Goal: Task Accomplishment & Management: Complete application form

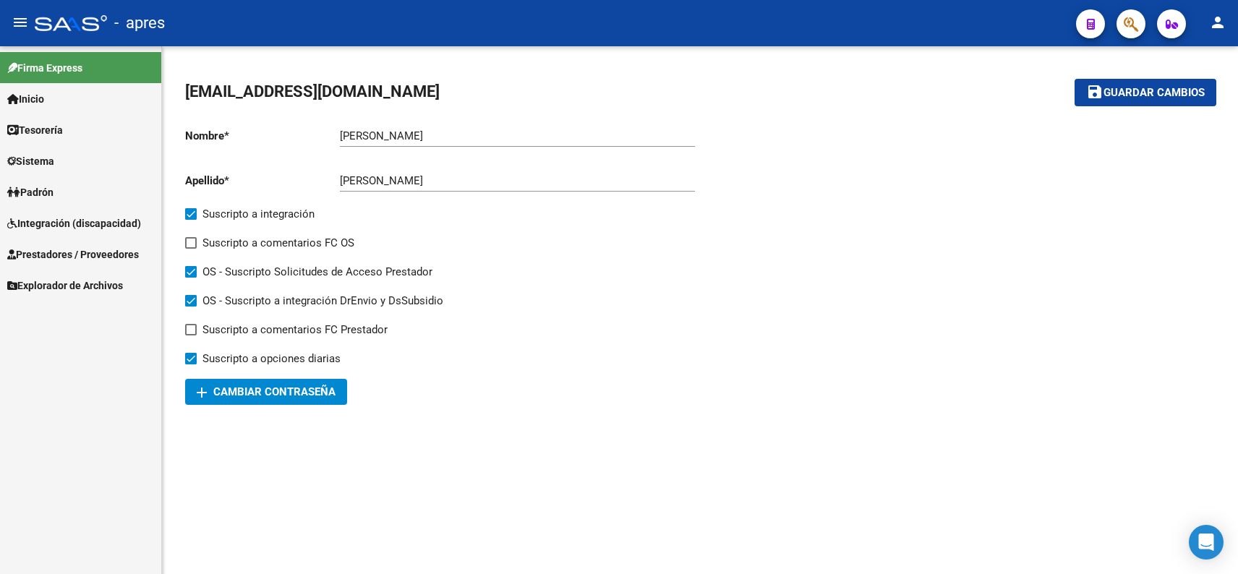
click at [47, 148] on link "Sistema" at bounding box center [80, 160] width 161 height 31
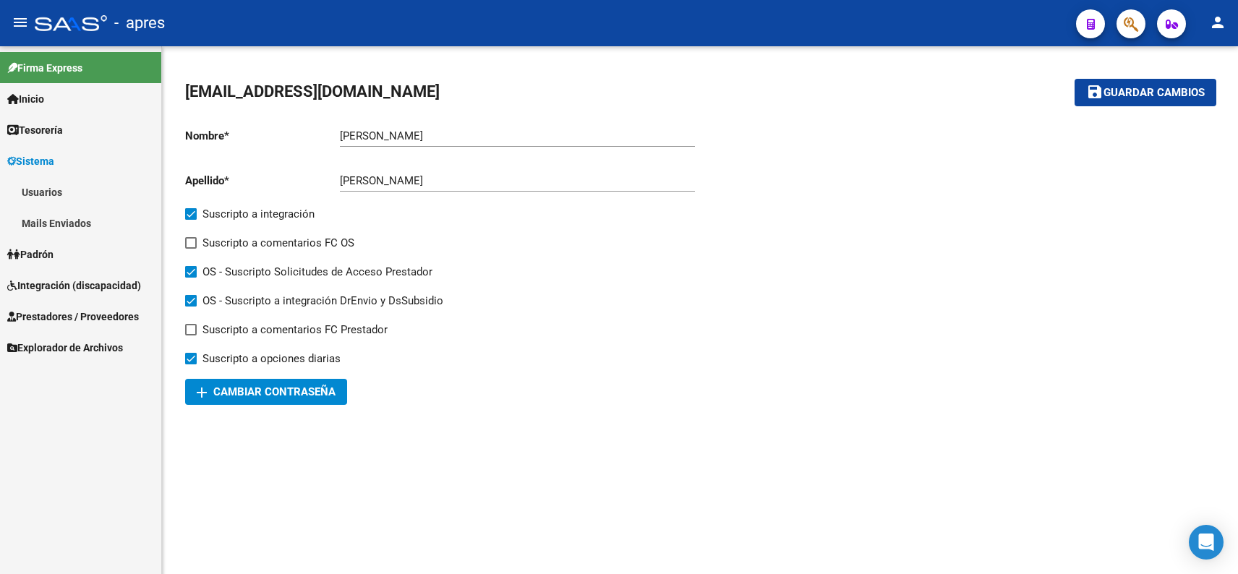
click at [81, 127] on link "Tesorería" at bounding box center [80, 129] width 161 height 31
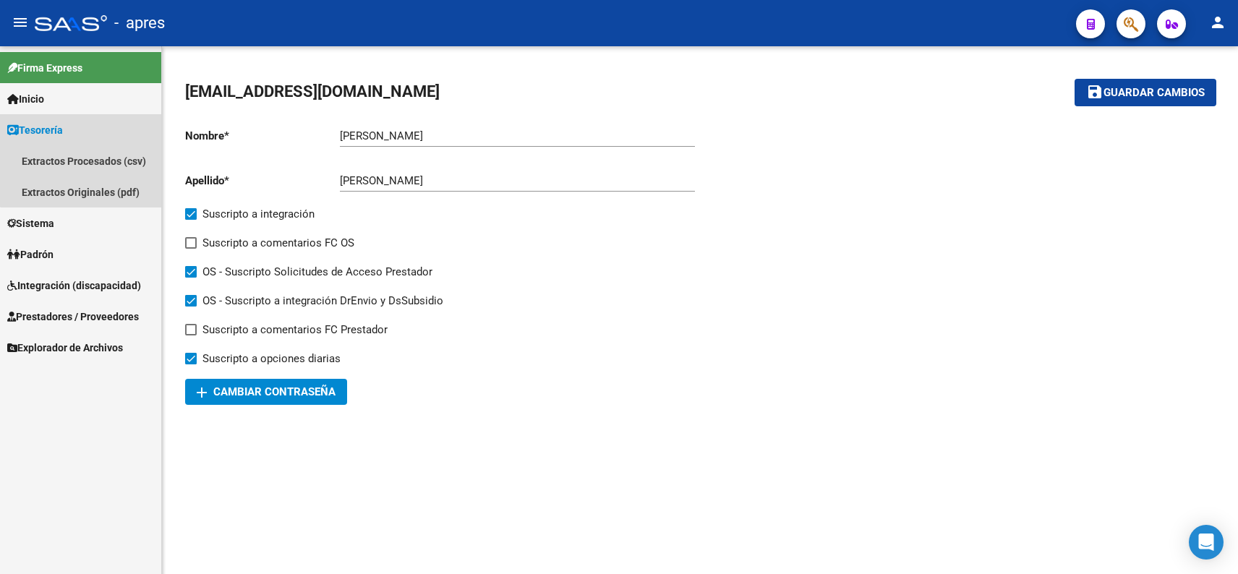
click at [84, 134] on link "Tesorería" at bounding box center [80, 129] width 161 height 31
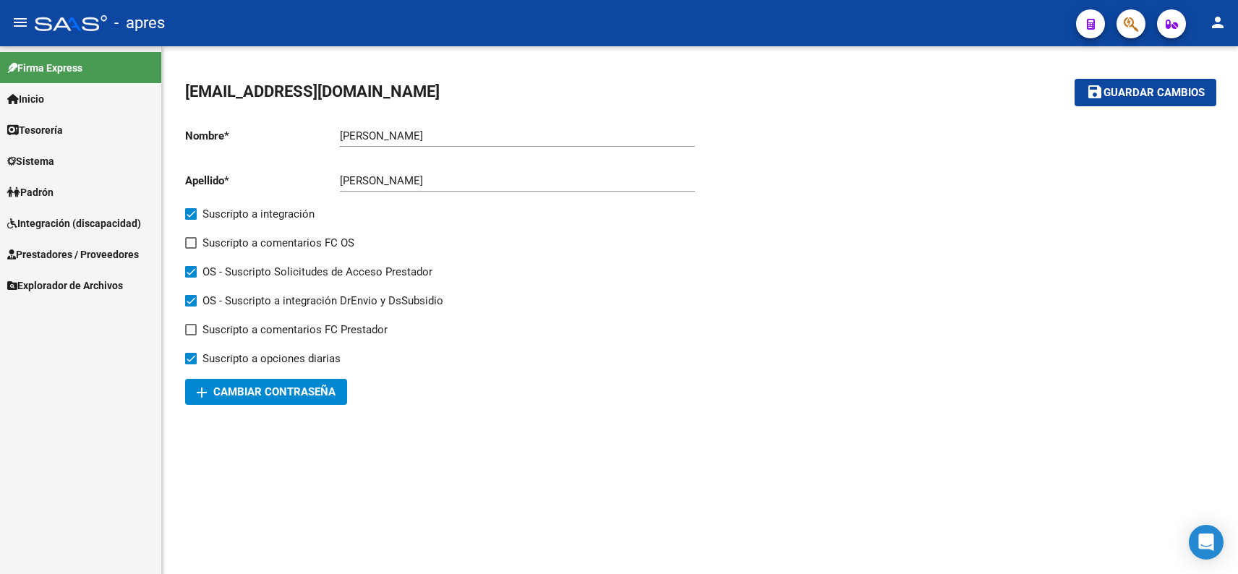
click at [85, 99] on link "Inicio" at bounding box center [80, 98] width 161 height 31
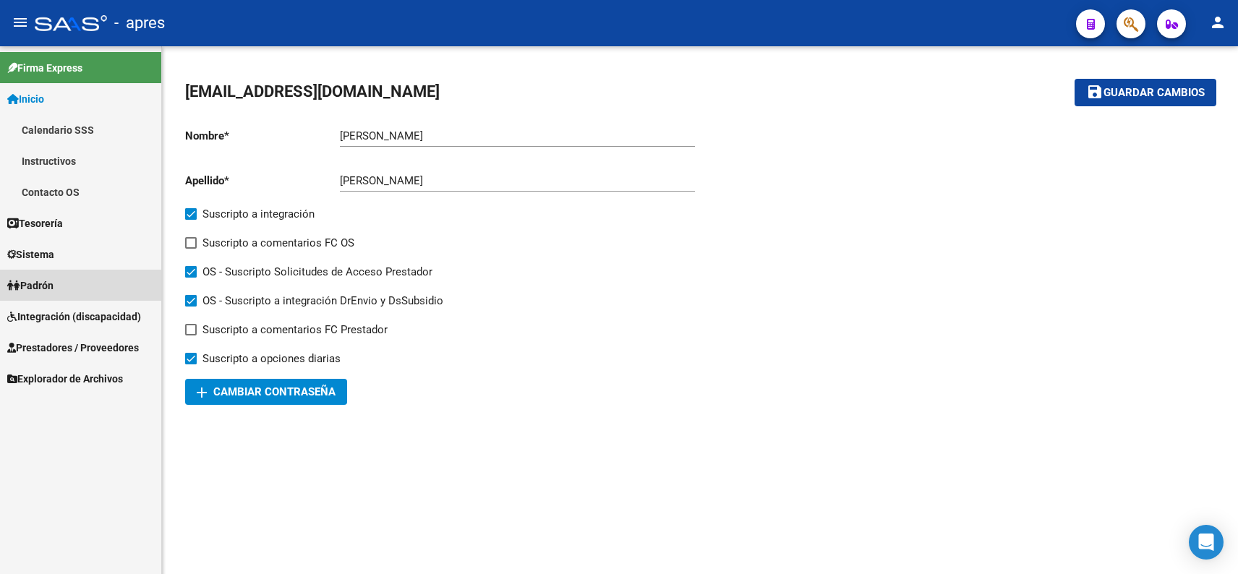
click at [64, 287] on link "Padrón" at bounding box center [80, 285] width 161 height 31
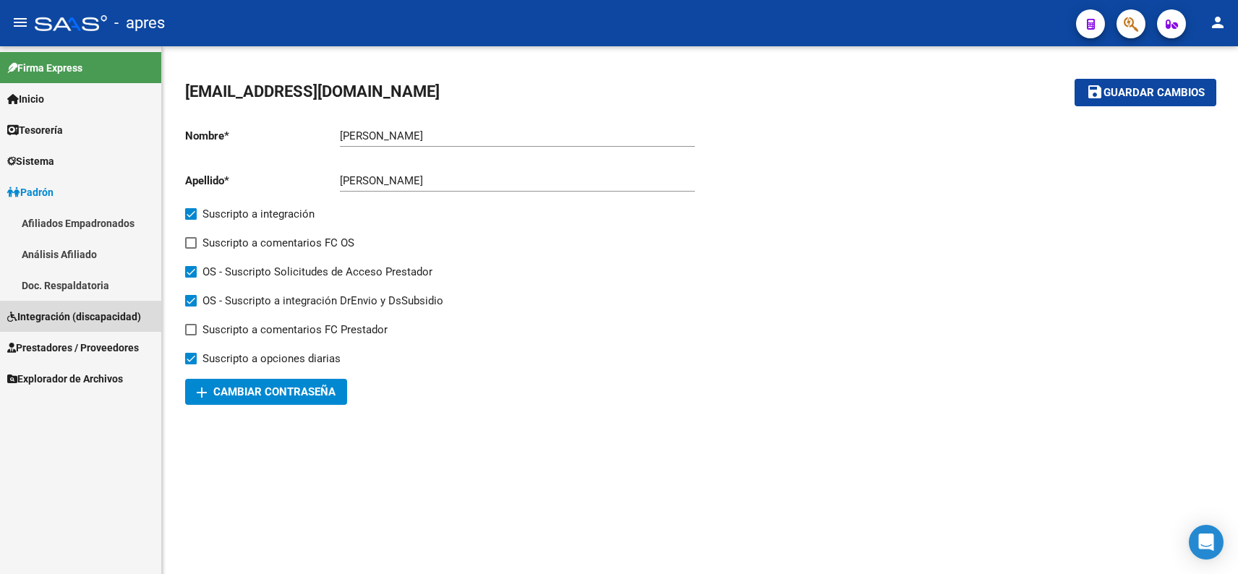
click at [129, 314] on span "Integración (discapacidad)" at bounding box center [74, 317] width 134 height 16
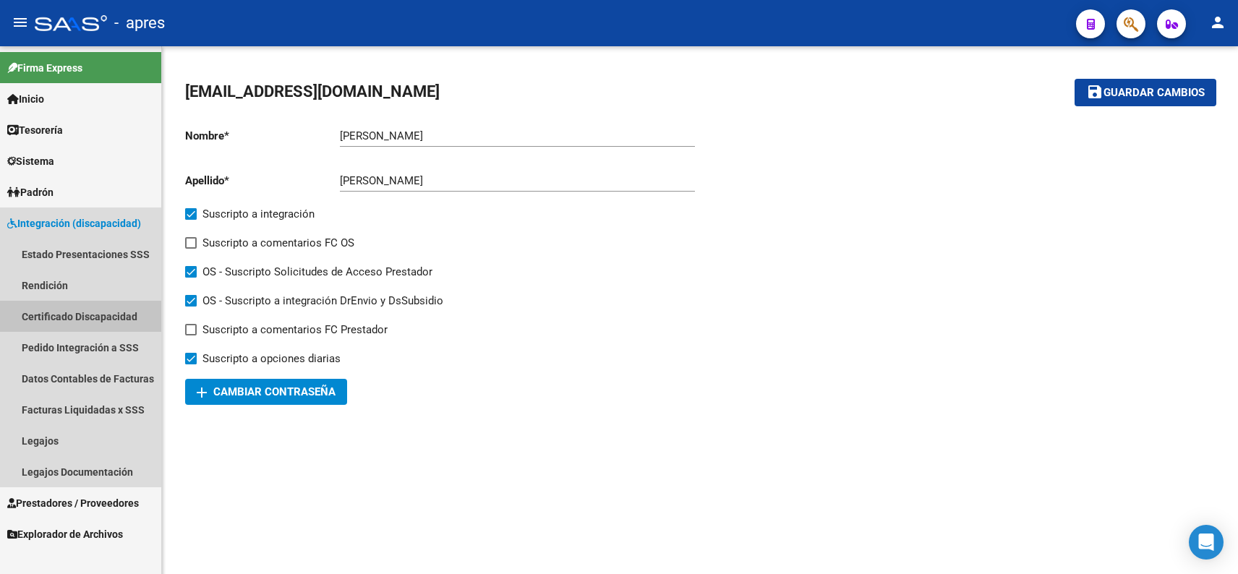
click at [90, 317] on link "Certificado Discapacidad" at bounding box center [80, 316] width 161 height 31
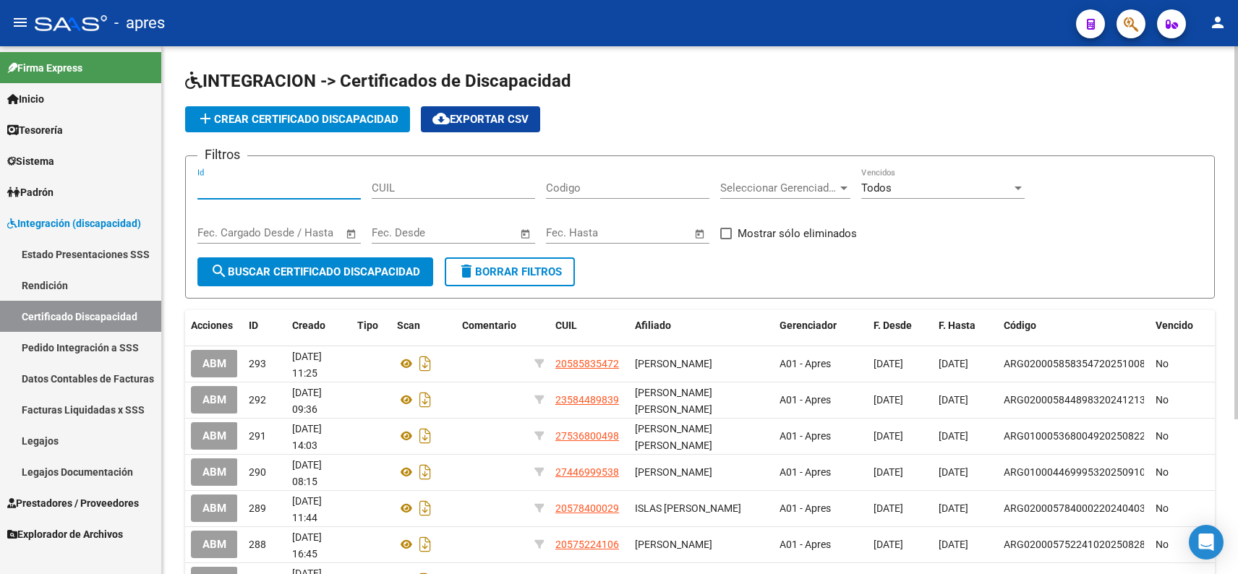
click at [270, 189] on input "Id" at bounding box center [278, 187] width 163 height 13
click at [498, 189] on input "CUIL" at bounding box center [453, 187] width 163 height 13
paste input "20-56937870-3"
type input "20-56937870-3"
click at [309, 270] on span "search Buscar Certificado Discapacidad" at bounding box center [315, 271] width 210 height 13
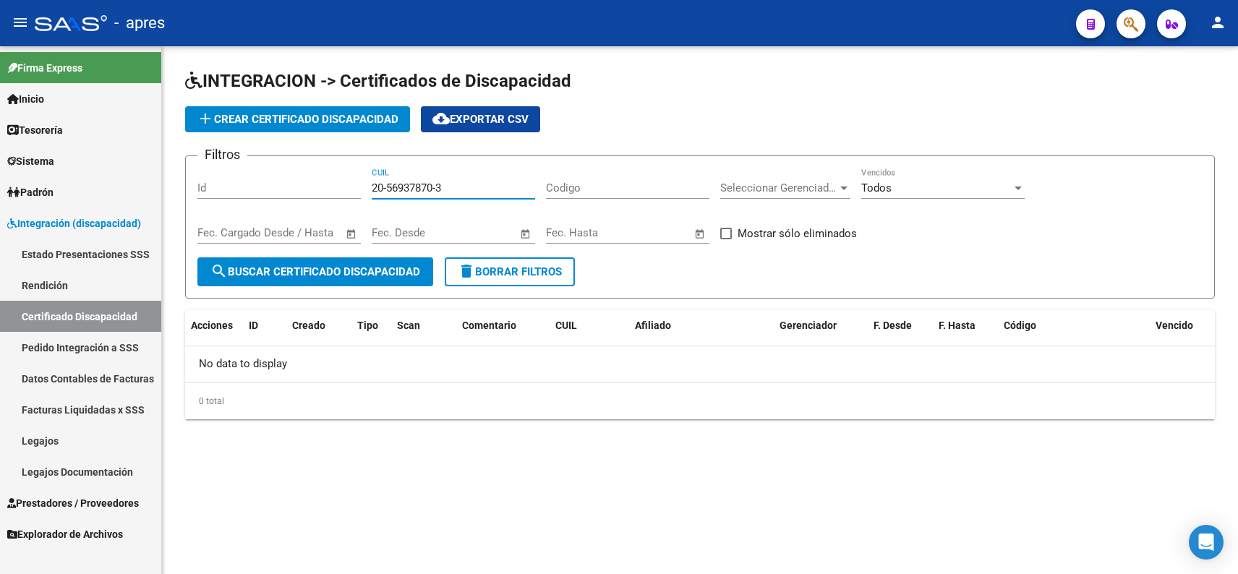
drag, startPoint x: 432, startPoint y: 185, endPoint x: 244, endPoint y: 191, distance: 187.4
click at [243, 188] on div "Filtros Id 20-56937870-3 CUIL Codigo Seleccionar Gerenciador Seleccionar Gerenc…" at bounding box center [699, 213] width 1005 height 90
click at [420, 186] on input "CUIL" at bounding box center [453, 187] width 163 height 13
paste input "20-56937870-3"
type input "20-56937870-3"
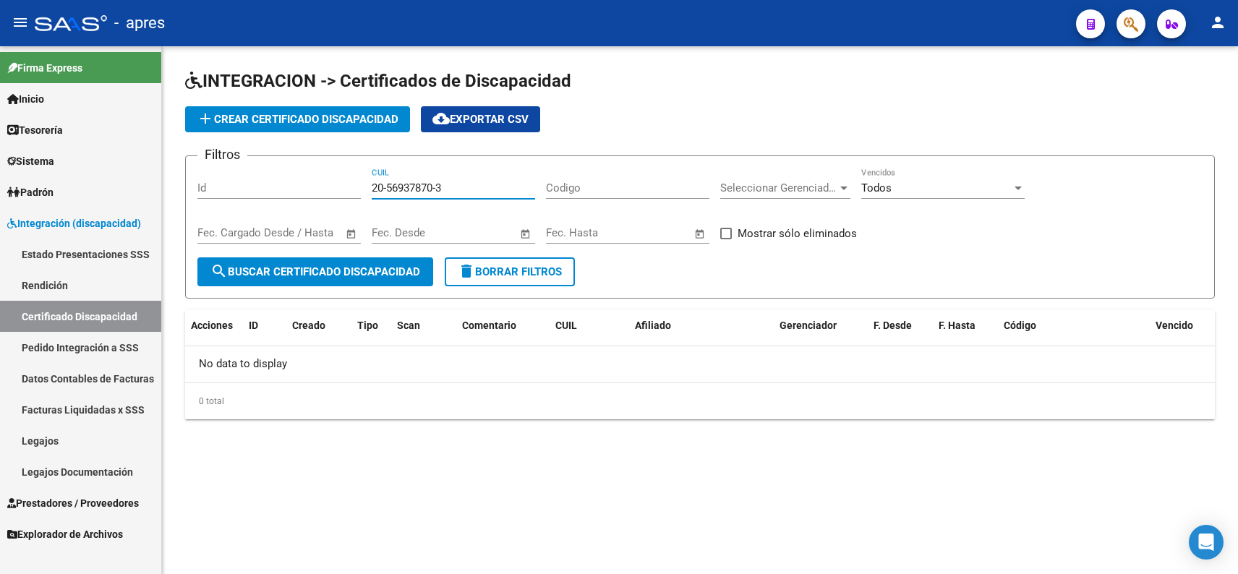
click at [321, 275] on span "search Buscar Certificado Discapacidad" at bounding box center [315, 271] width 210 height 13
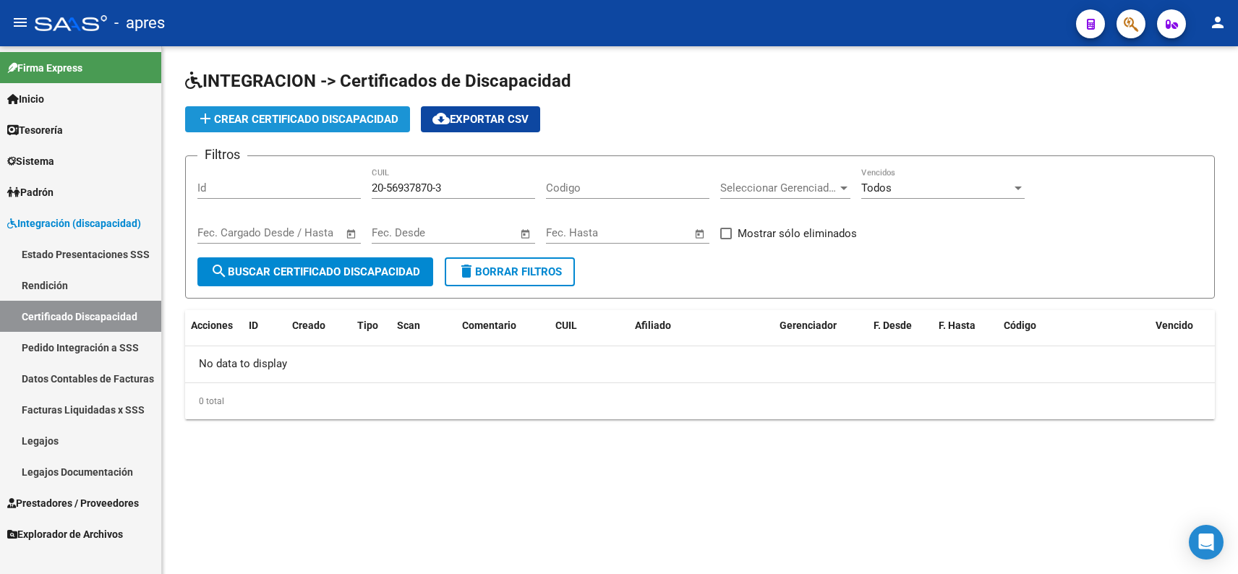
click at [261, 116] on span "add Crear Certificado Discapacidad" at bounding box center [298, 119] width 202 height 13
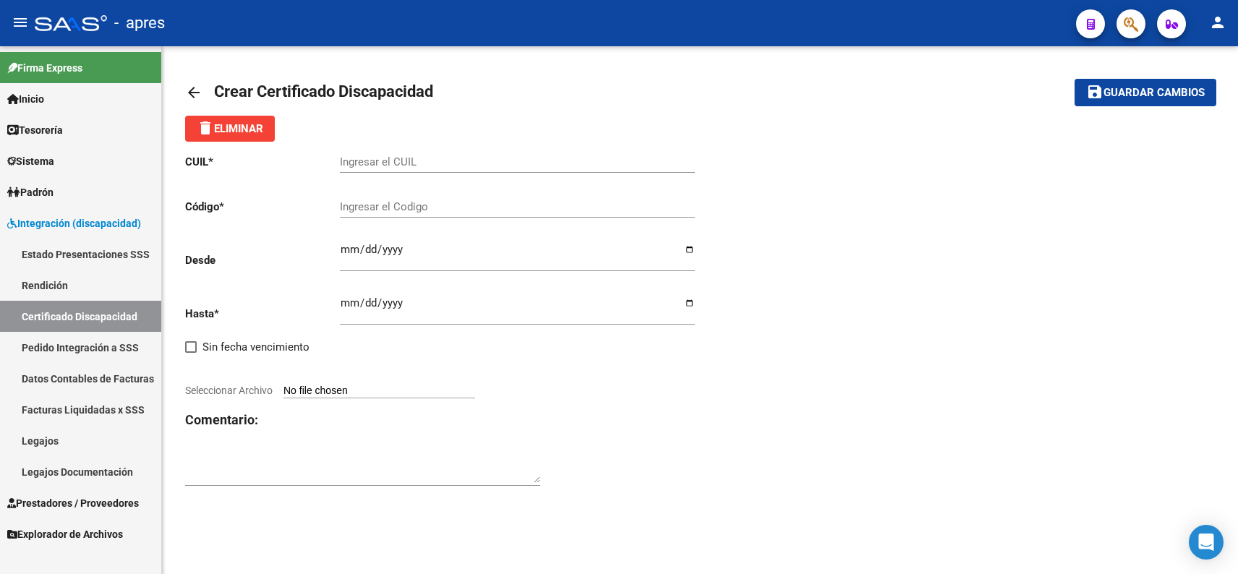
click at [414, 156] on input "Ingresar el CUIL" at bounding box center [517, 161] width 355 height 13
paste input "20-56937870-3"
type input "20-56937870-3"
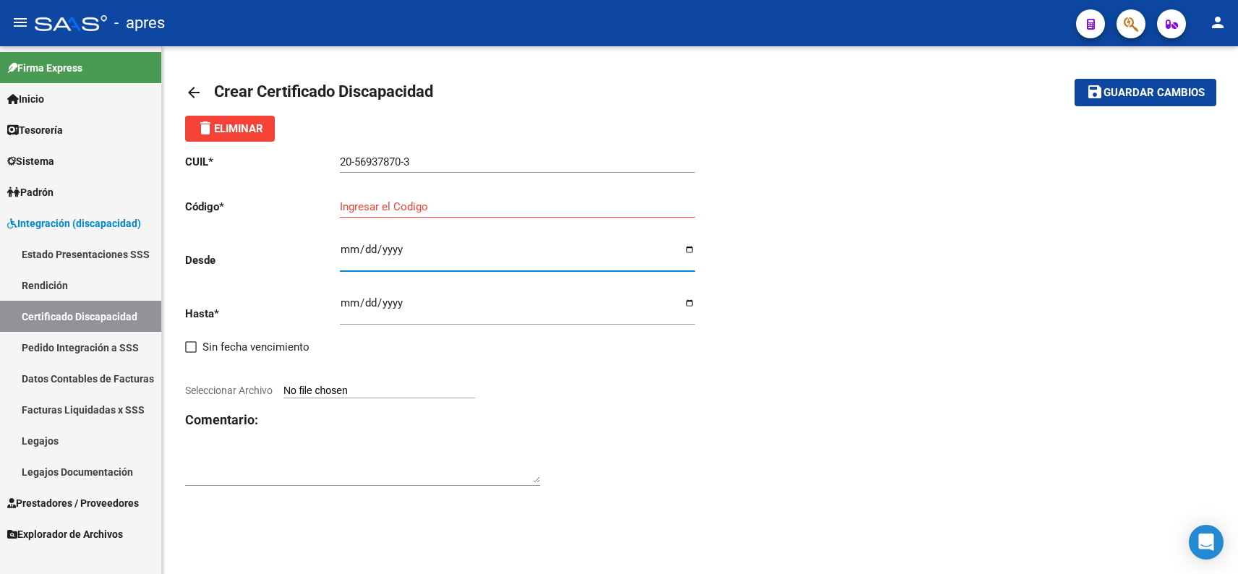
click at [346, 258] on input "Ingresar fec. Desde" at bounding box center [517, 255] width 355 height 23
click at [362, 252] on input "0001-04-03" at bounding box center [517, 255] width 355 height 23
type input "[DATE]"
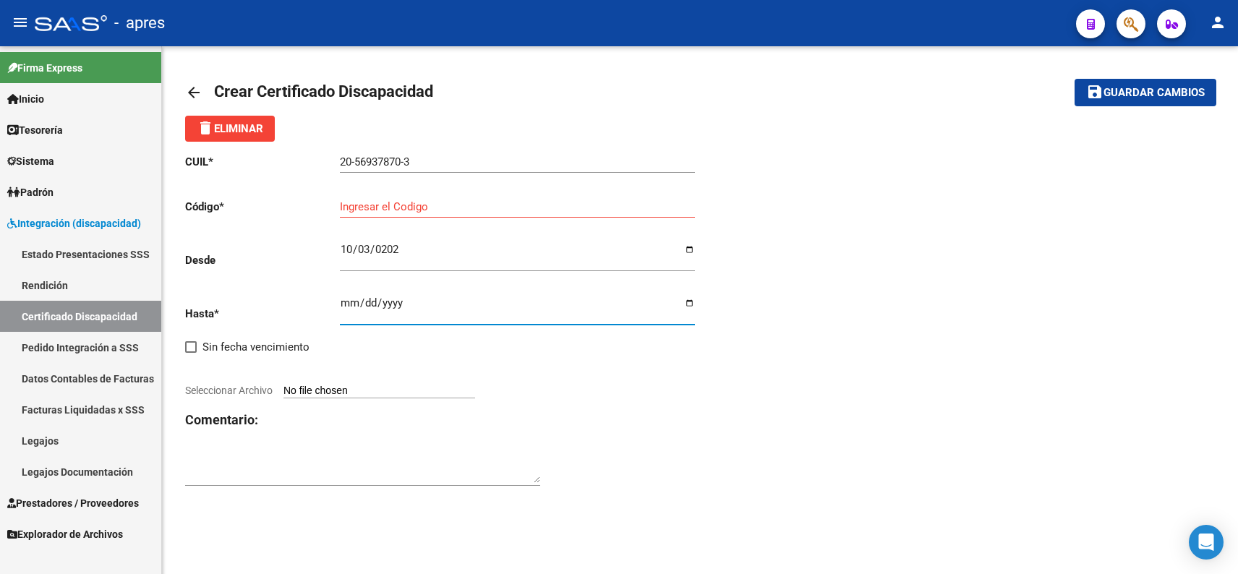
click at [346, 302] on input "Ingresar fec. Hasta" at bounding box center [517, 308] width 355 height 23
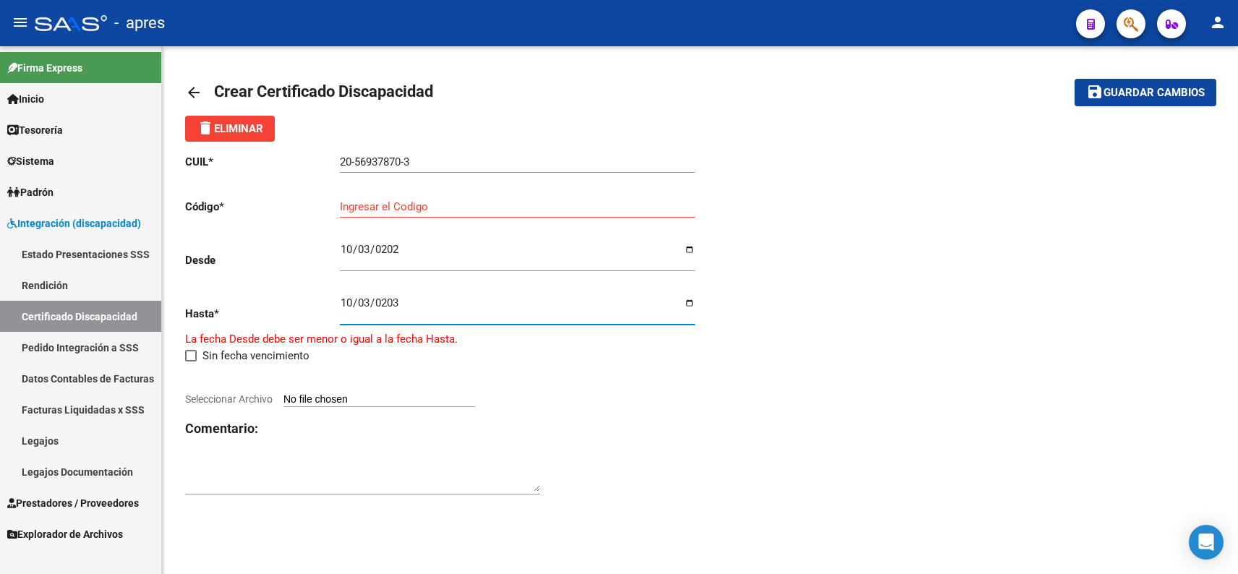
type input "[DATE]"
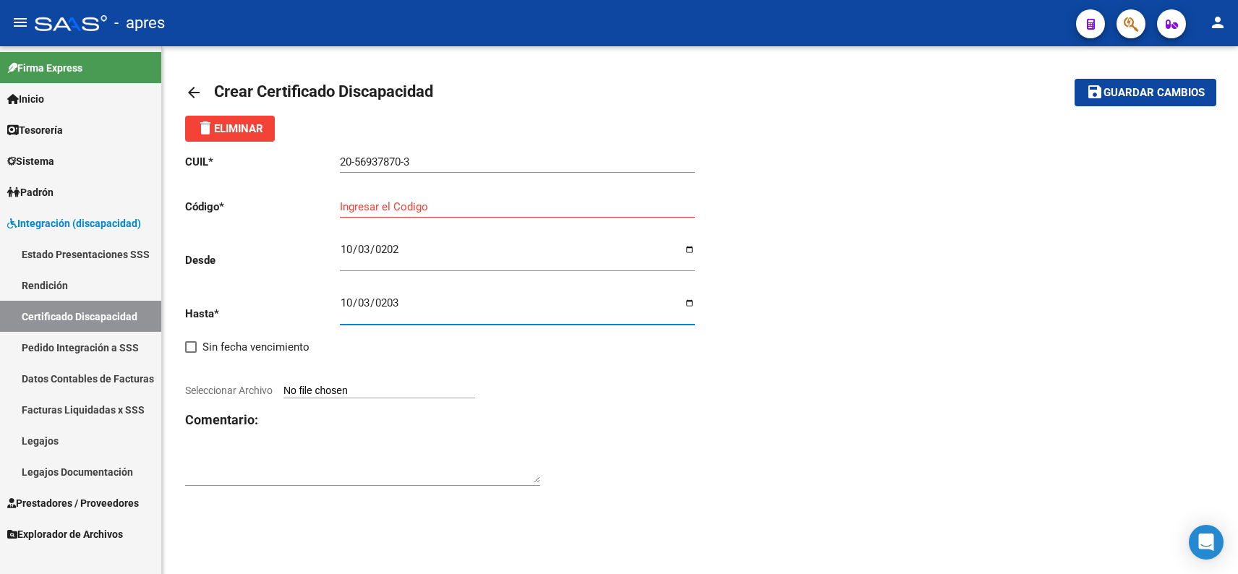
click at [318, 390] on input "Seleccionar Archivo" at bounding box center [379, 392] width 192 height 14
type input "C:\fakepath\[PERSON_NAME] LEONEL_cud_56937870.pdf"
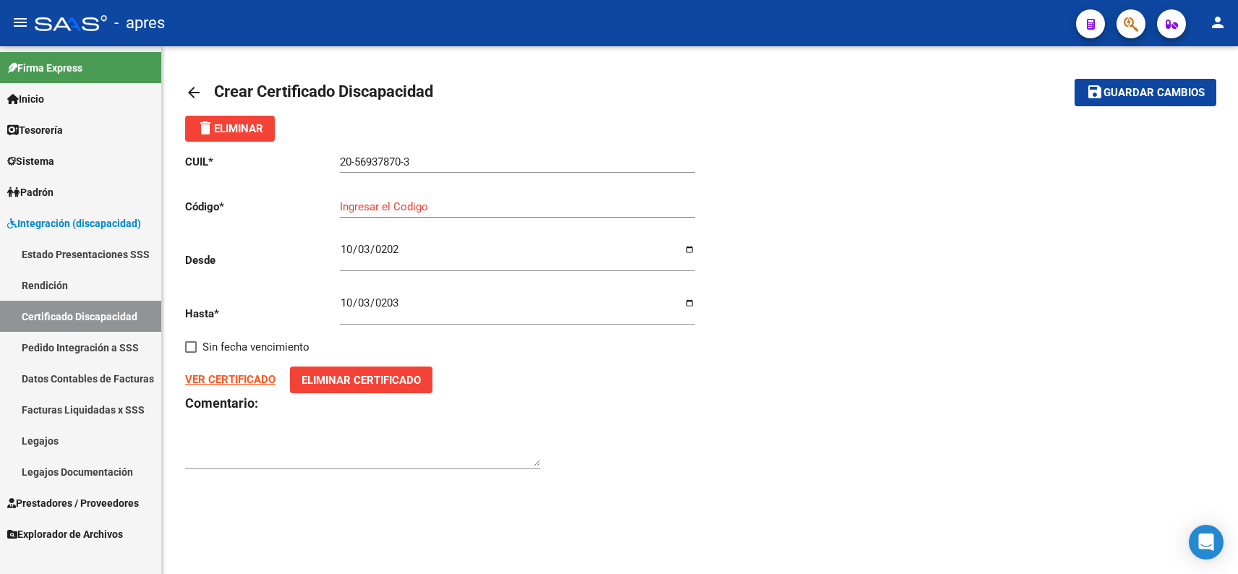
click at [400, 210] on input "Ingresar el Codigo" at bounding box center [517, 206] width 355 height 13
paste input "ARG-02-00056937870-20251003- 20301003-BUE-440"
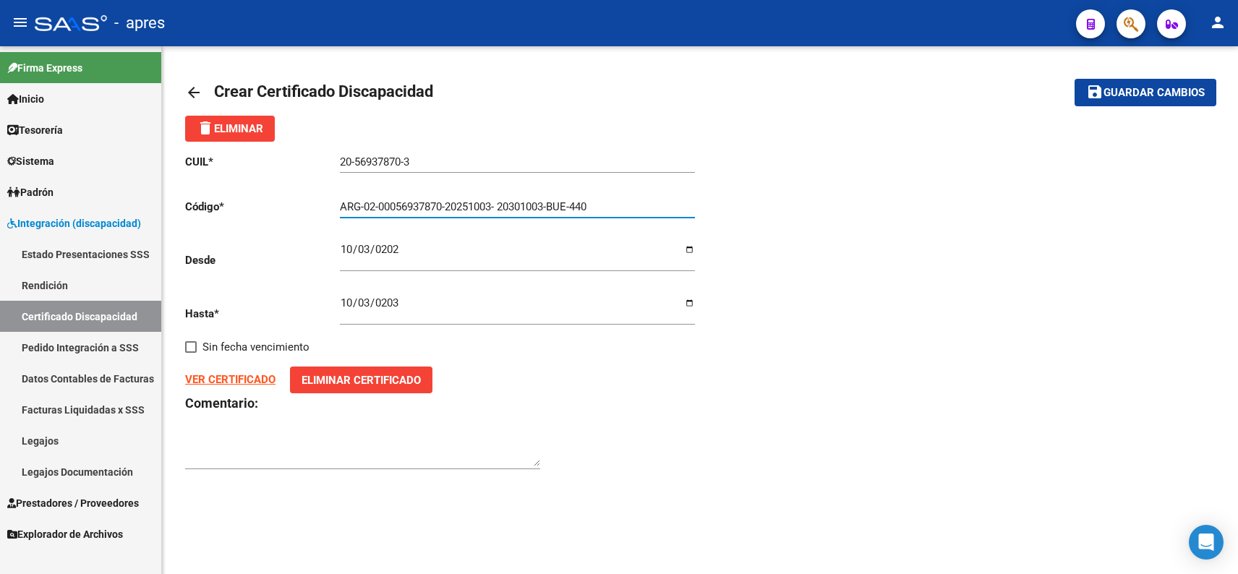
click at [365, 209] on input "ARG-02-00056937870-20251003- 20301003-BUE-440" at bounding box center [517, 206] width 355 height 13
click at [379, 207] on input "ARG02-00056937870-20251003- 20301003-BUE-440" at bounding box center [517, 206] width 355 height 13
click at [443, 206] on input "ARG0200056937870-20251003- 20301003-BUE-440" at bounding box center [517, 206] width 355 height 13
click at [495, 202] on input "ARG020005693787020251003- 20301003-BUE-440" at bounding box center [517, 206] width 355 height 13
click at [539, 206] on input "ARG02000569378702025100320301003-BUE-440" at bounding box center [517, 206] width 355 height 13
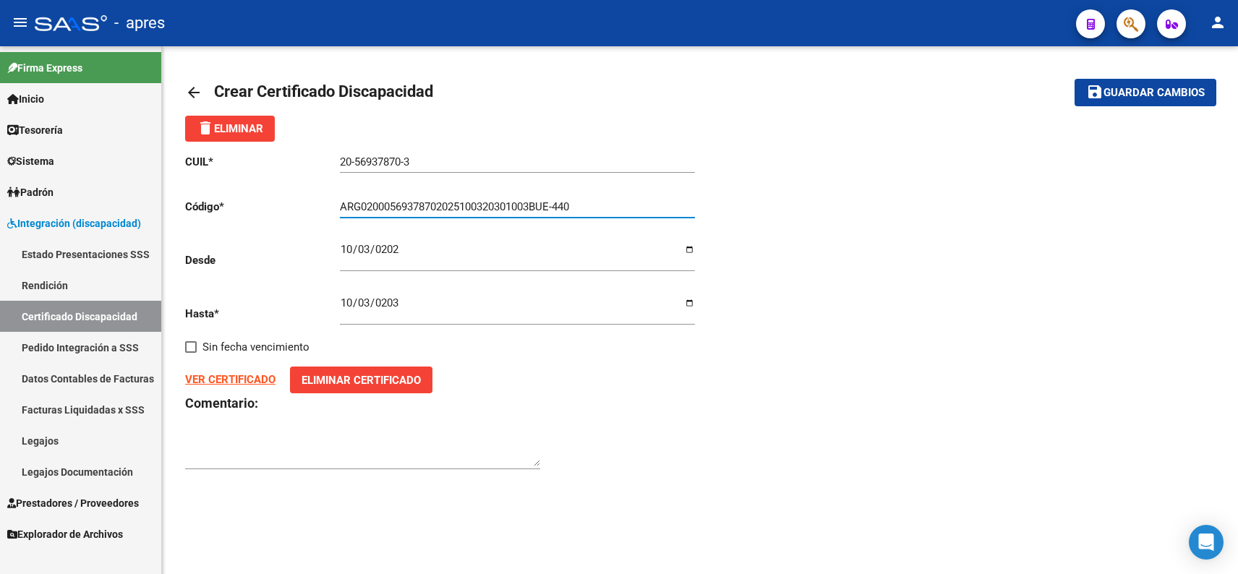
click at [561, 205] on input "ARG02000569378702025100320301003BUE-440" at bounding box center [517, 206] width 355 height 13
type input "ARG02000569378702025100320301003BUE440"
click at [796, 247] on div "CUIL * 20-56937870-3 Ingresar el CUIL Código * ARG02000569378702025100320301003…" at bounding box center [700, 312] width 1030 height 341
click at [1128, 90] on span "Guardar cambios" at bounding box center [1153, 93] width 101 height 13
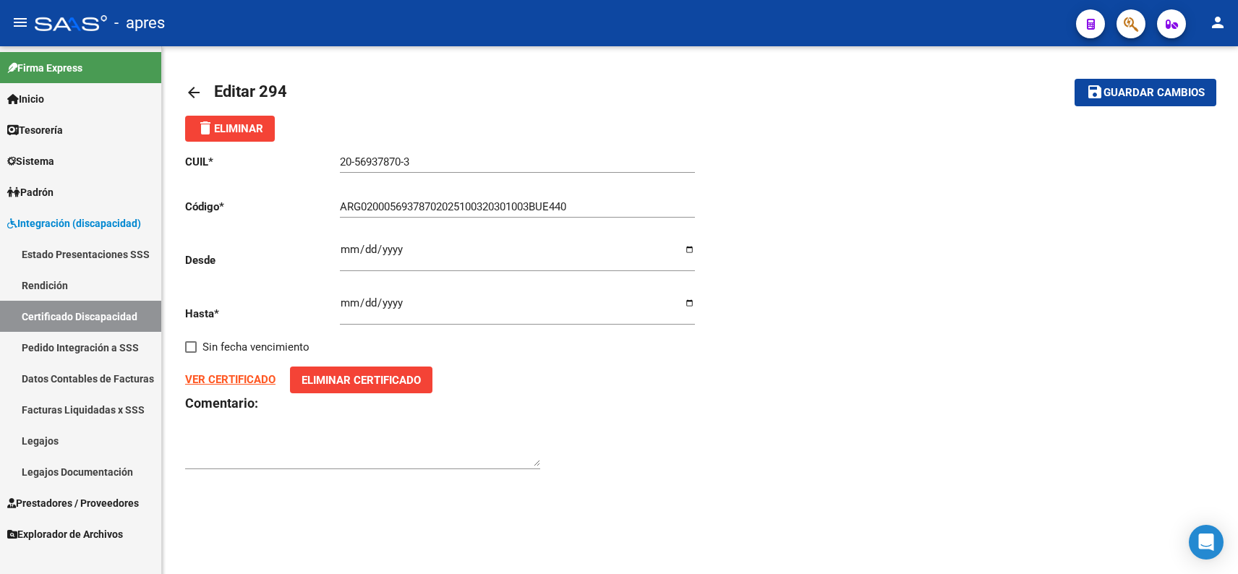
click at [197, 88] on mat-icon "arrow_back" at bounding box center [193, 92] width 17 height 17
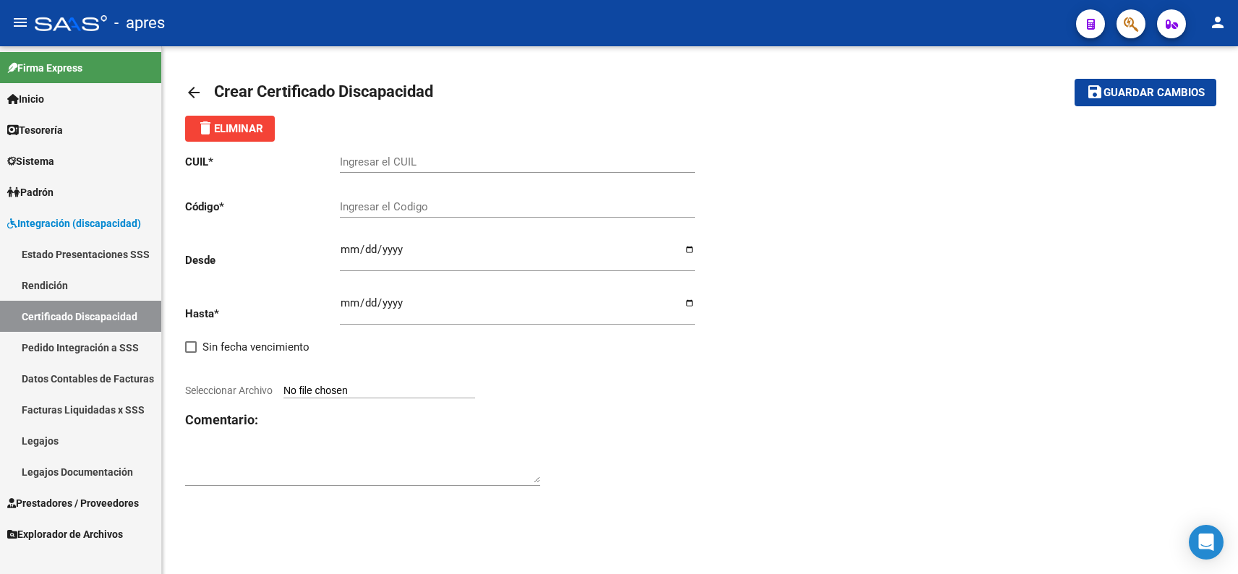
click at [197, 88] on mat-icon "arrow_back" at bounding box center [193, 92] width 17 height 17
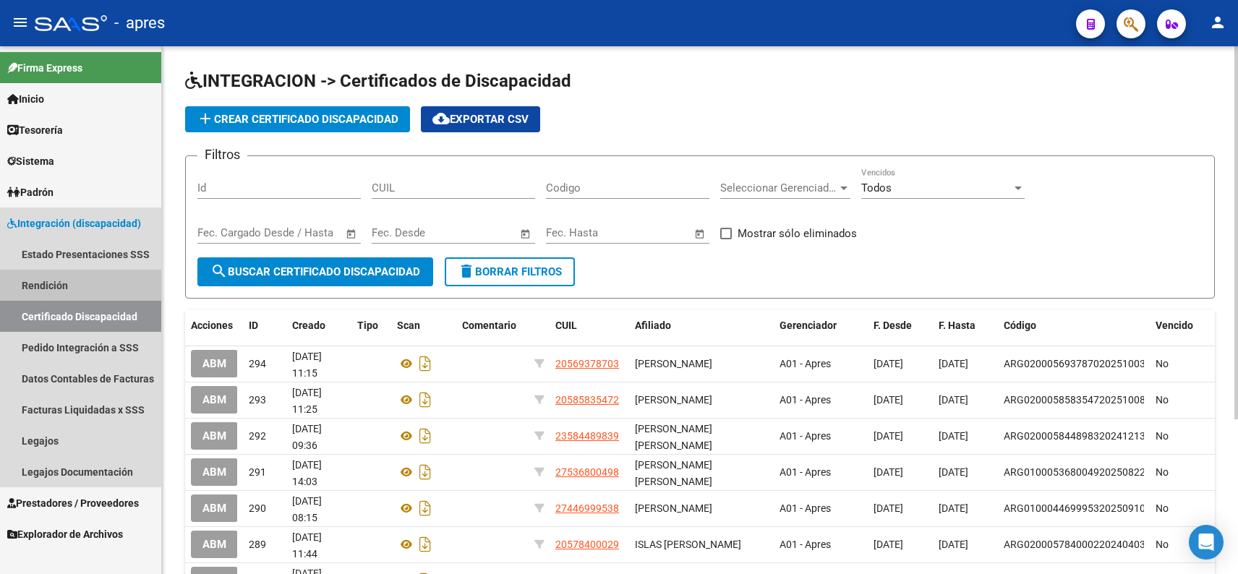
click at [76, 299] on link "Rendición" at bounding box center [80, 285] width 161 height 31
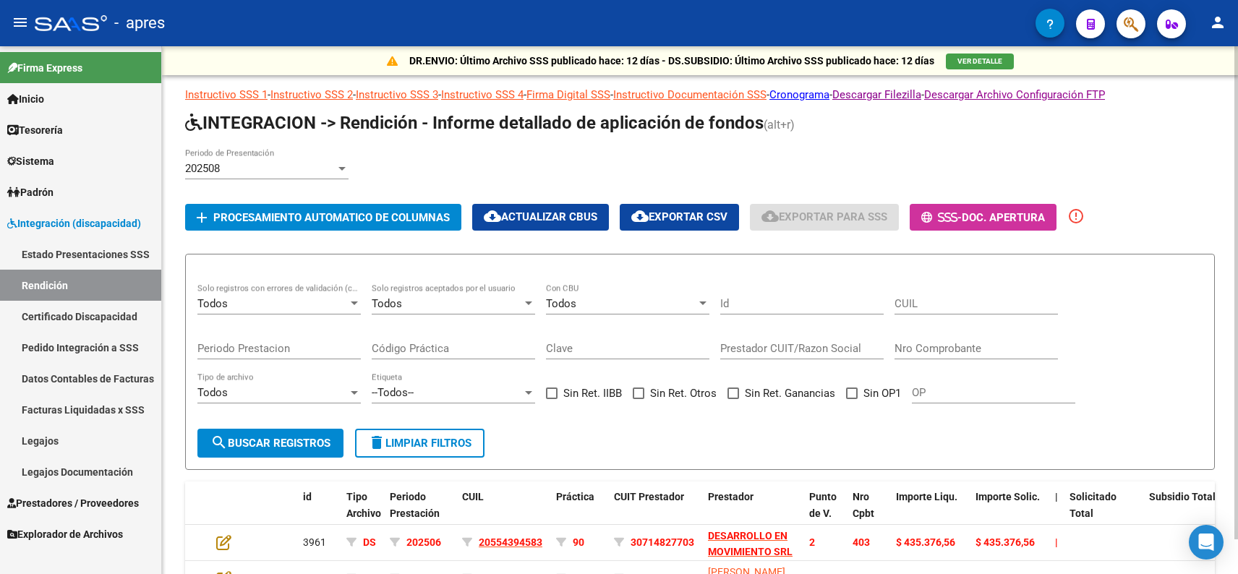
click at [117, 323] on link "Certificado Discapacidad" at bounding box center [80, 316] width 161 height 31
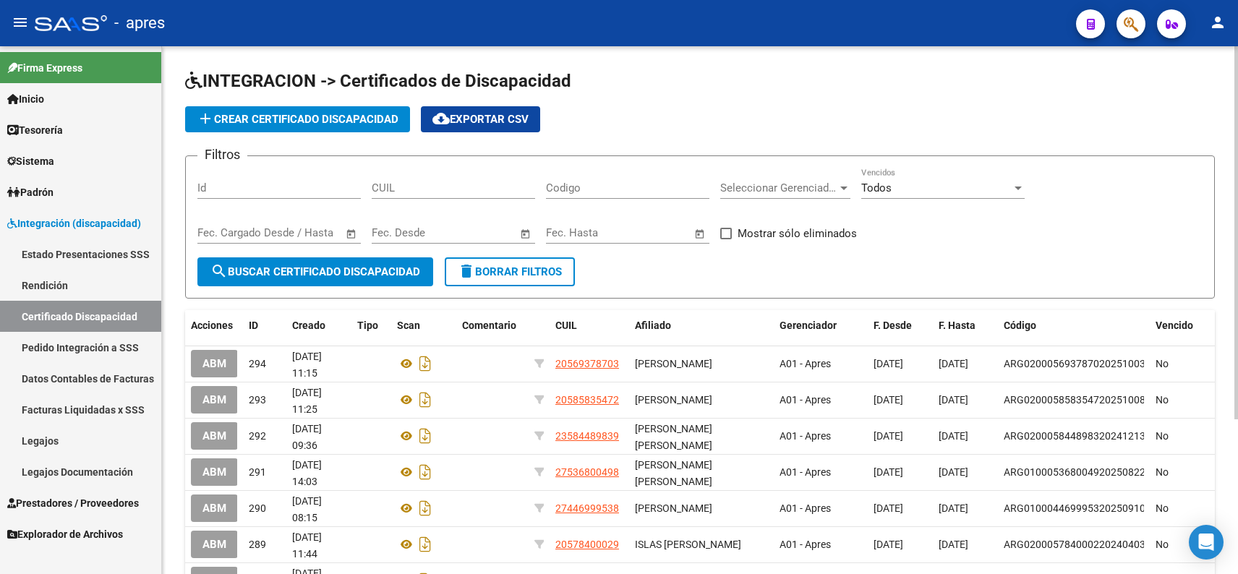
drag, startPoint x: 246, startPoint y: 192, endPoint x: 263, endPoint y: 192, distance: 17.4
click at [263, 192] on input "Id" at bounding box center [278, 187] width 163 height 13
click at [440, 192] on input "CUIL" at bounding box center [453, 187] width 163 height 13
paste input "02-00056937-8"
drag, startPoint x: 321, startPoint y: 183, endPoint x: 272, endPoint y: 183, distance: 49.2
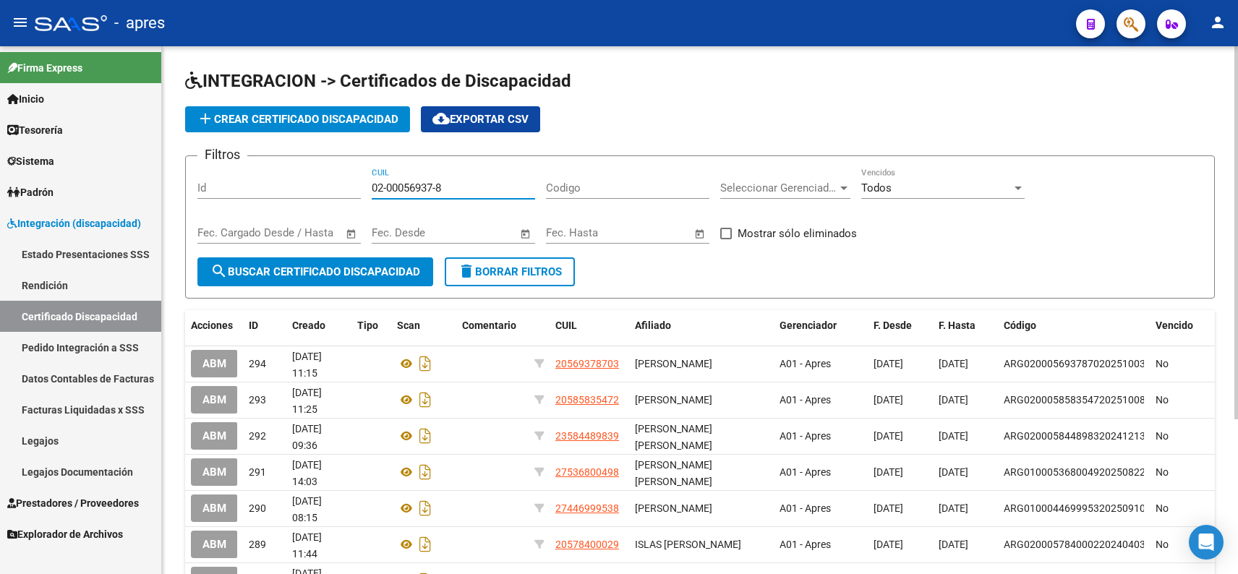
click at [270, 183] on div "Filtros Id 02-00056937-8 CUIL Codigo Seleccionar Gerenciador Seleccionar Gerenc…" at bounding box center [699, 213] width 1005 height 90
click at [386, 276] on span "search Buscar Certificado Discapacidad" at bounding box center [315, 271] width 210 height 13
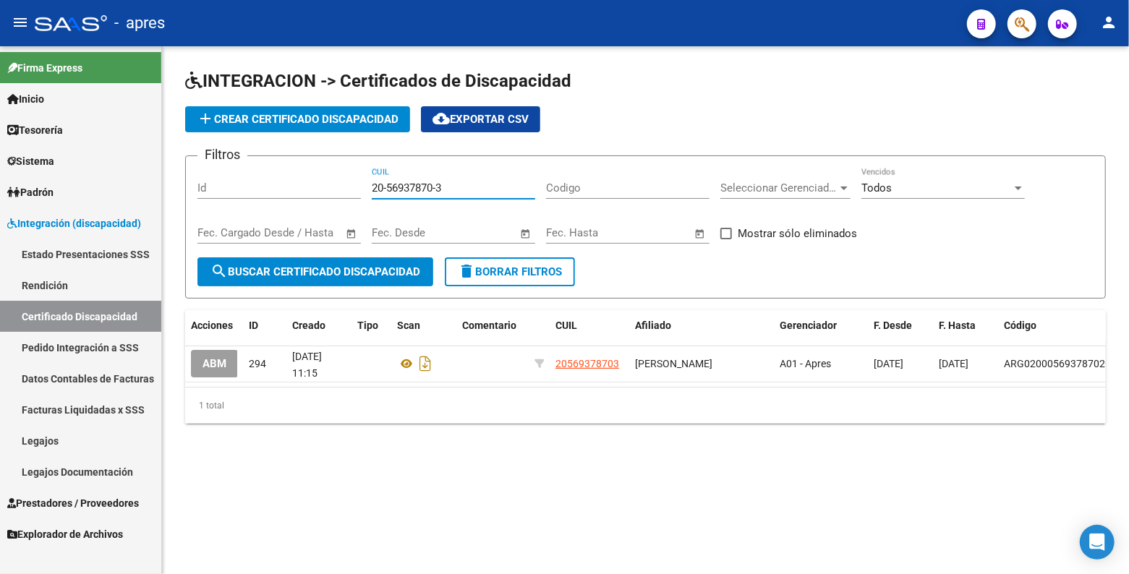
click at [440, 187] on input "20-56937870-3" at bounding box center [453, 187] width 163 height 13
drag, startPoint x: 327, startPoint y: 186, endPoint x: 203, endPoint y: 186, distance: 123.6
click at [203, 186] on div "Filtros Id 20-56937870-3 CUIL Codigo Seleccionar Gerenciador Seleccionar Gerenc…" at bounding box center [645, 213] width 896 height 90
paste input "9241884-4"
type input "20-59241884-4"
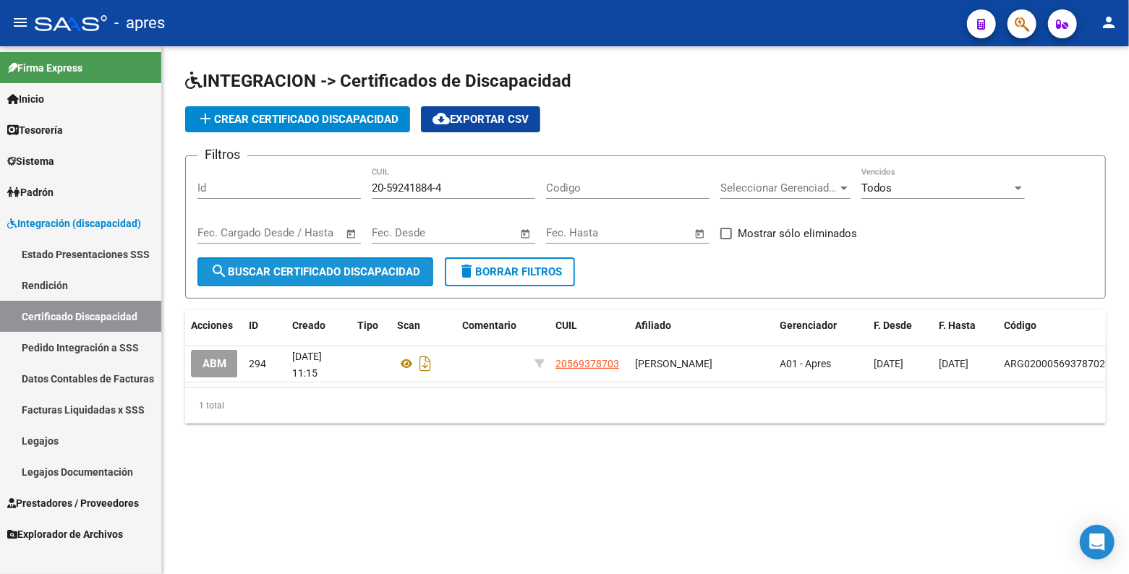
click at [327, 275] on span "search Buscar Certificado Discapacidad" at bounding box center [315, 271] width 210 height 13
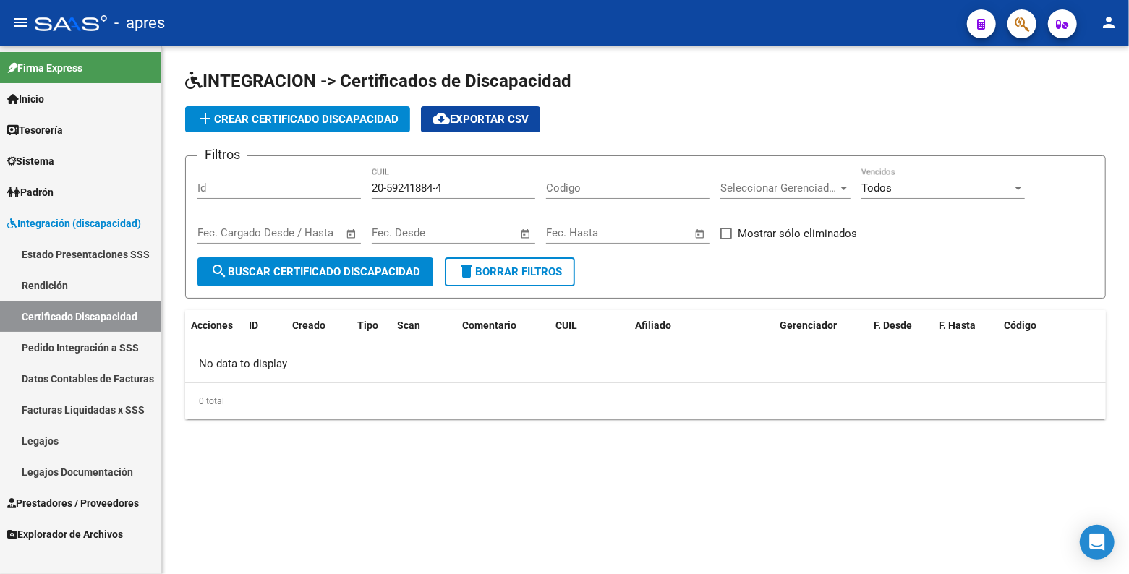
click at [213, 127] on button "add Crear Certificado Discapacidad" at bounding box center [297, 119] width 225 height 26
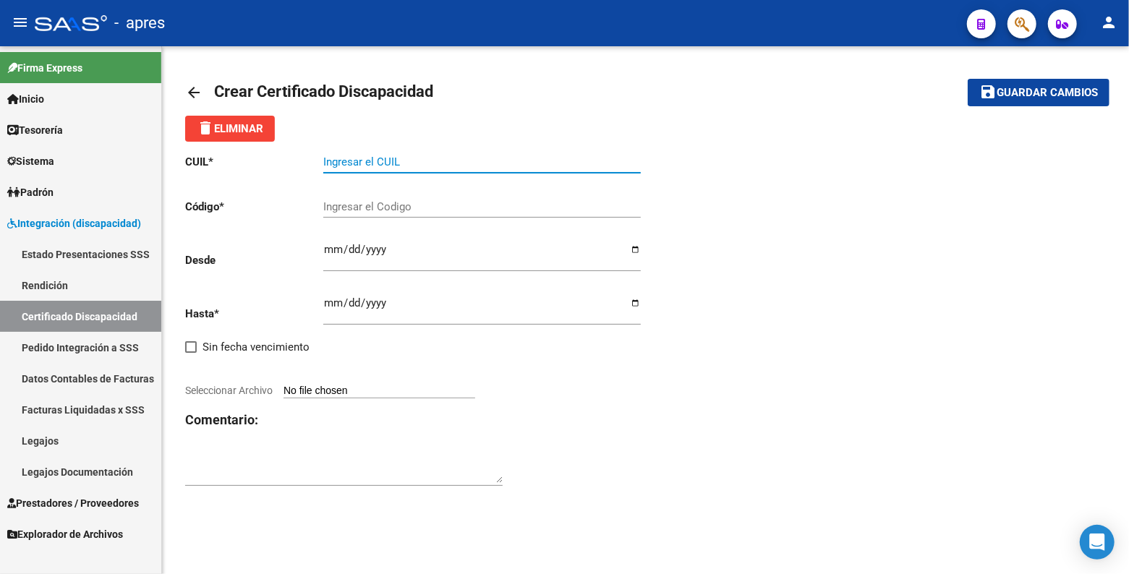
click at [397, 163] on input "Ingresar el CUIL" at bounding box center [481, 161] width 317 height 13
paste input "20-59241884-4"
type input "20-59241884-4"
click at [247, 180] on div "CUIL * 20-59241884-4 Ingresar el CUIL Código * Ingresar el Codigo Desde Ingresa…" at bounding box center [415, 321] width 461 height 358
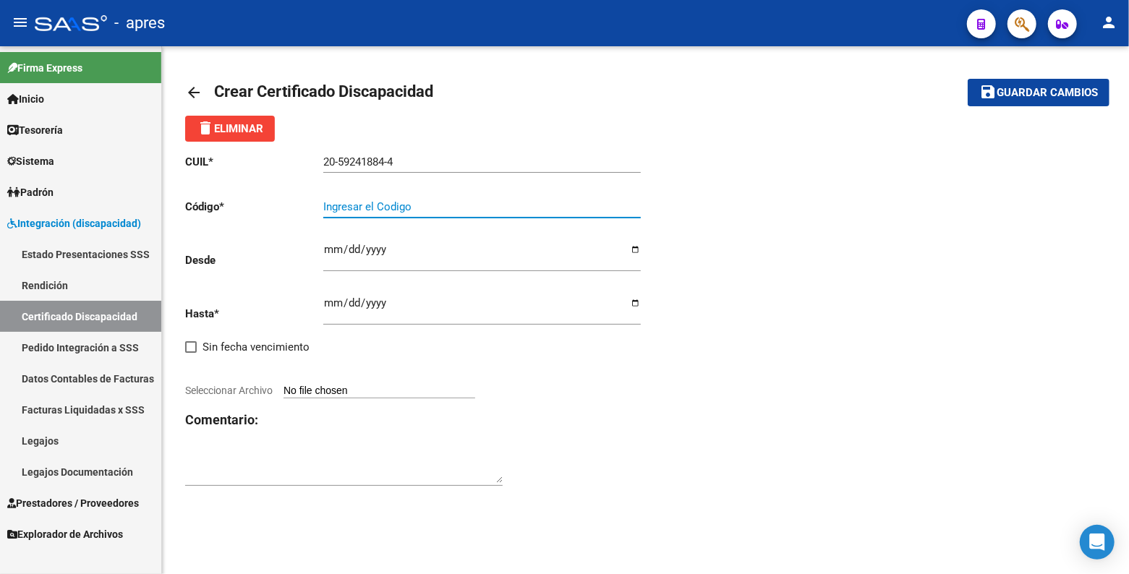
click at [376, 206] on input "Ingresar el Codigo" at bounding box center [481, 206] width 317 height 13
paste input "ARG-02-00059241884-20250925- 20300925-BUE-370"
click at [348, 205] on input "ARG-02-00059241884-20250925- 20300925-BUE-370" at bounding box center [481, 206] width 317 height 13
click at [360, 203] on input "ARG02-00059241884-20250925- 20300925-BUE-370" at bounding box center [481, 206] width 317 height 13
click at [428, 201] on input "ARG0200059241884-20250925- 20300925-BUE-370" at bounding box center [481, 206] width 317 height 13
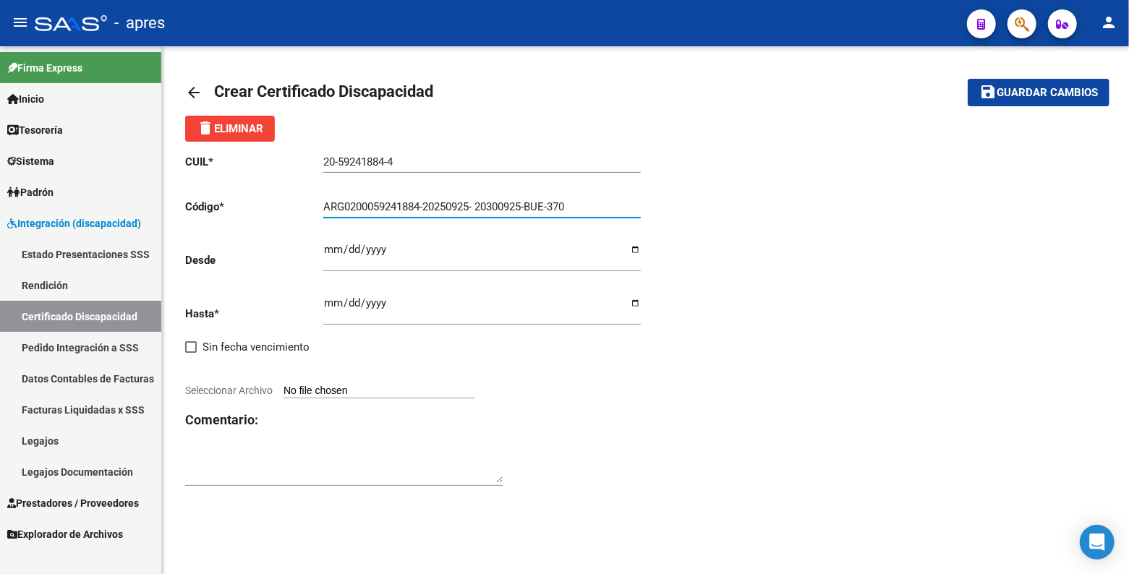
click at [428, 201] on input "ARG0200059241884-20250925- 20300925-BUE-370" at bounding box center [481, 206] width 317 height 13
click at [428, 204] on input "ARG0200059241884-20250925- 20300925-BUE-370" at bounding box center [481, 206] width 317 height 13
click at [477, 201] on input "ARG020005924188420250925- 20300925-BUE-370" at bounding box center [481, 206] width 317 height 13
click at [524, 204] on input "ARG02000592418842025092520300925-BUE-370" at bounding box center [481, 206] width 317 height 13
click at [542, 203] on input "ARG02000592418842025092520300925BUE-370" at bounding box center [481, 206] width 317 height 13
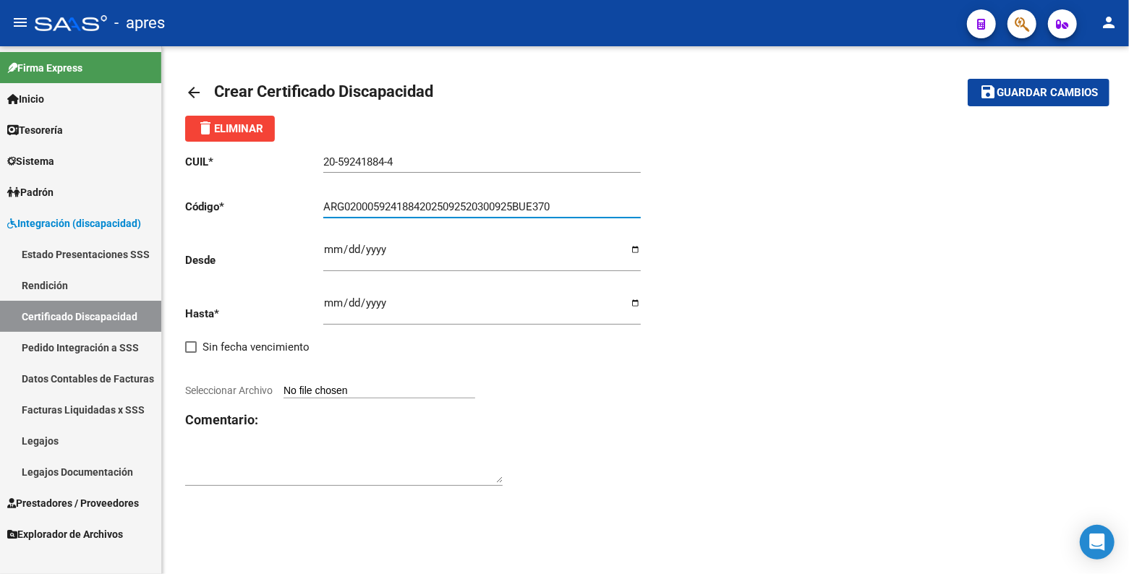
type input "ARG02000592418842025092520300925BUE370"
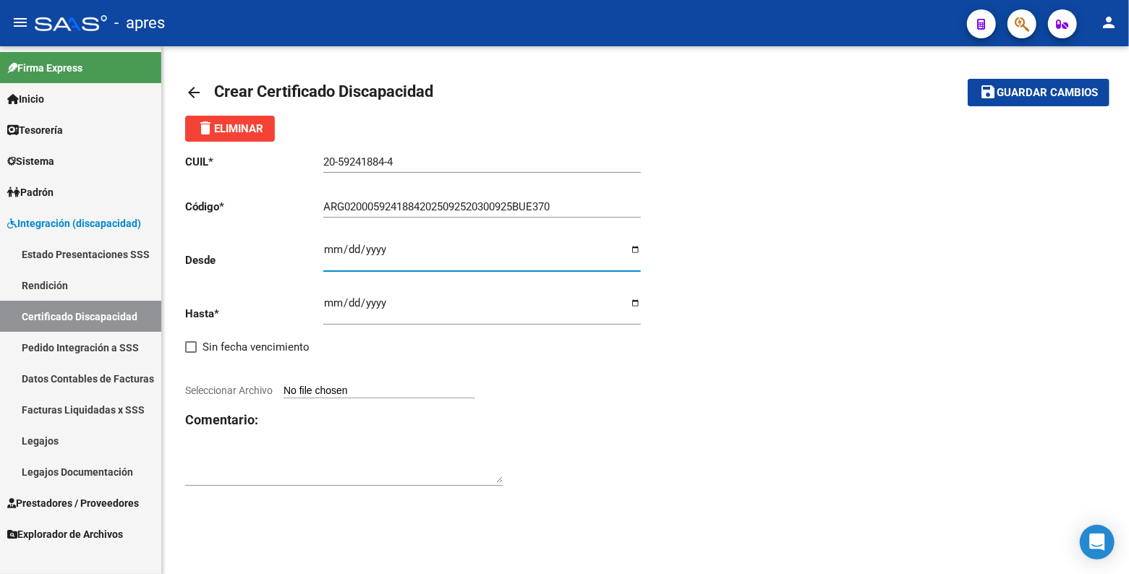
click at [328, 252] on input "Ingresar fec. Desde" at bounding box center [481, 255] width 317 height 23
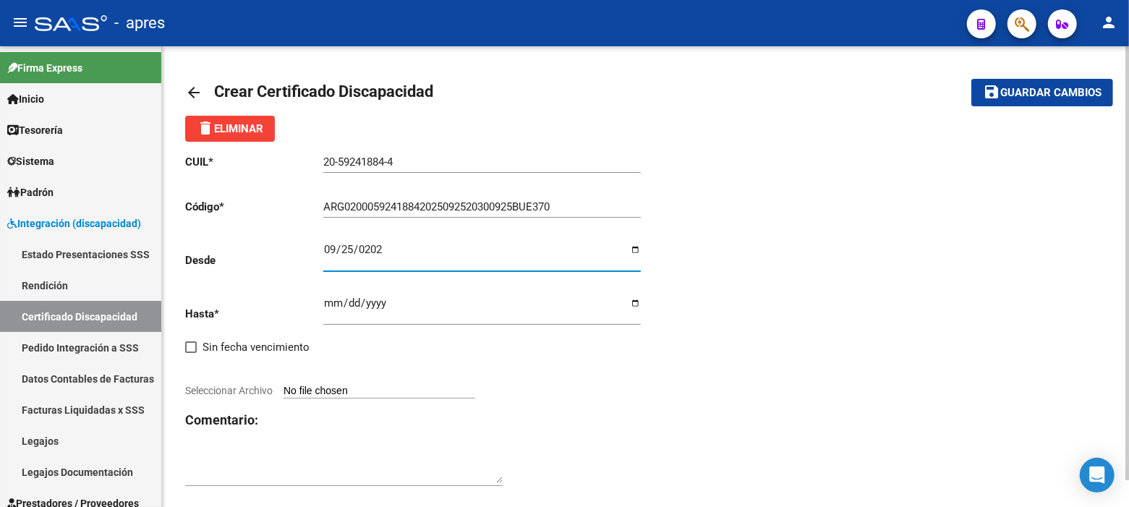
type input "[DATE]"
click at [333, 307] on input "Ingresar fec. Hasta" at bounding box center [481, 308] width 317 height 23
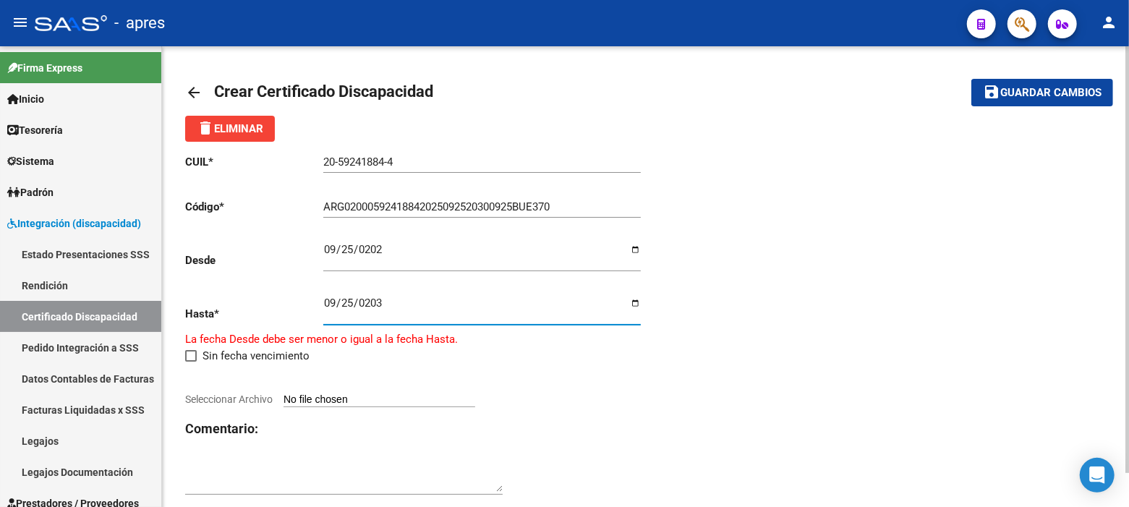
type input "[DATE]"
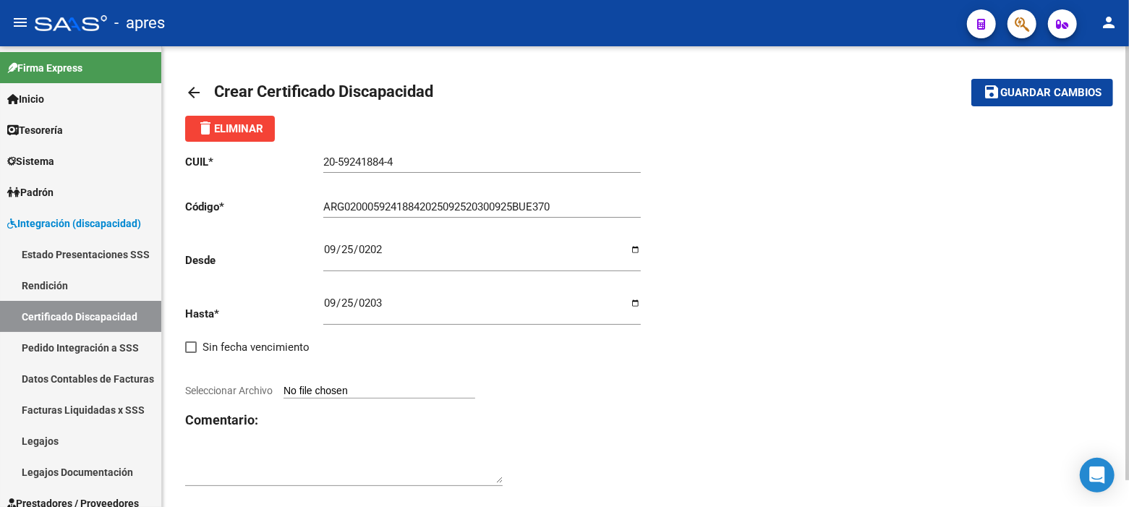
click at [645, 371] on div at bounding box center [415, 375] width 461 height 16
click at [304, 391] on input "Seleccionar Archivo" at bounding box center [379, 392] width 192 height 14
type input "C:\fakepath\[PERSON_NAME] [PERSON_NAME] MANUEL_cud_59241884.pdf"
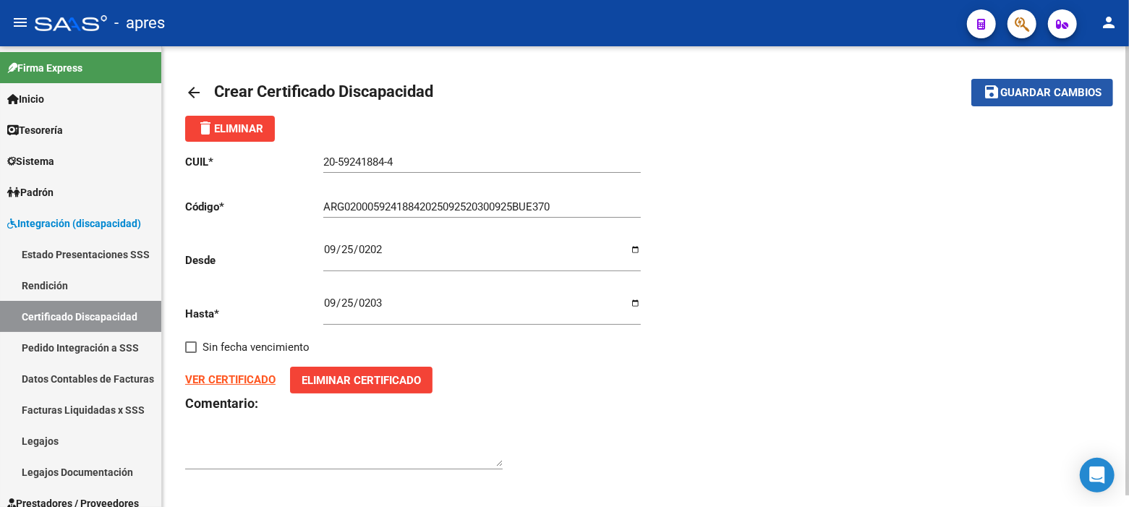
click at [1034, 90] on span "Guardar cambios" at bounding box center [1050, 93] width 101 height 13
